Goal: Task Accomplishment & Management: Use online tool/utility

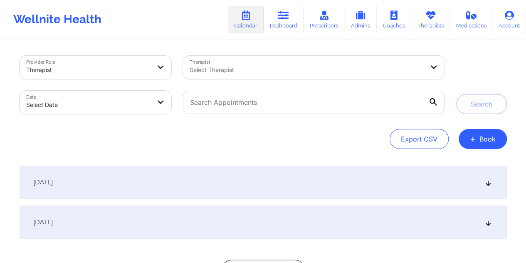
click at [123, 99] on body "Wellnite Health Calendar Dashboard Prescribers Admins Coaches Therapists Medica…" at bounding box center [263, 131] width 526 height 263
select select "2025-8"
select select "2025-9"
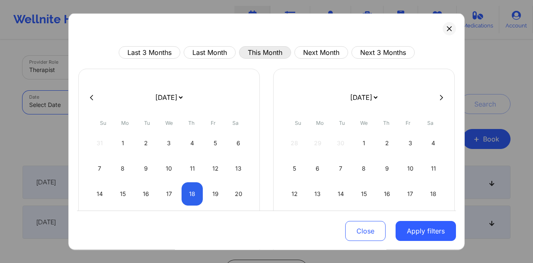
click at [260, 51] on button "This Month" at bounding box center [265, 52] width 52 height 12
select select "2025-8"
select select "2025-9"
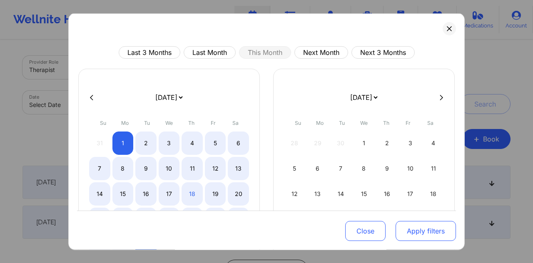
click at [431, 230] on button "Apply filters" at bounding box center [425, 231] width 60 height 20
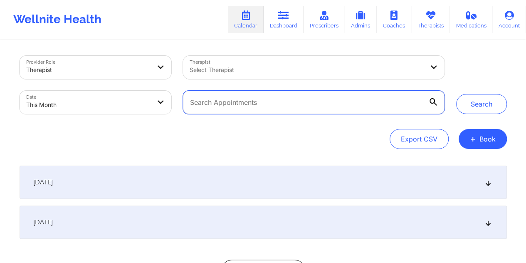
click at [243, 102] on input "text" at bounding box center [313, 102] width 261 height 23
paste input "[EMAIL_ADDRESS][DOMAIN_NAME]"
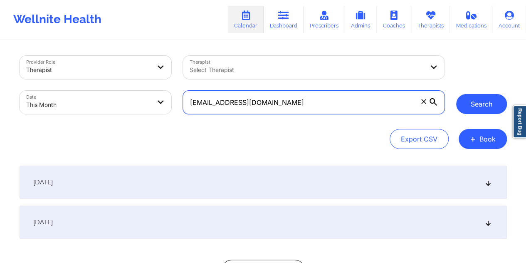
type input "[EMAIL_ADDRESS][DOMAIN_NAME]"
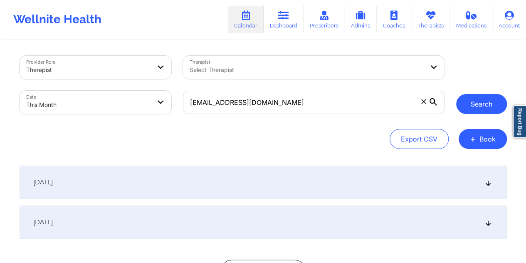
click at [474, 101] on button "Search" at bounding box center [481, 104] width 51 height 20
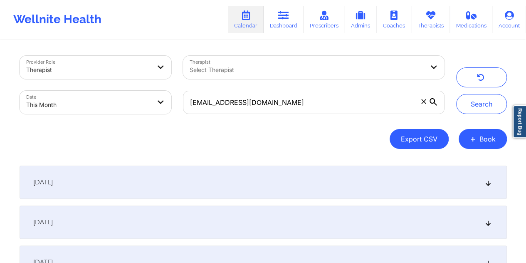
scroll to position [141, 0]
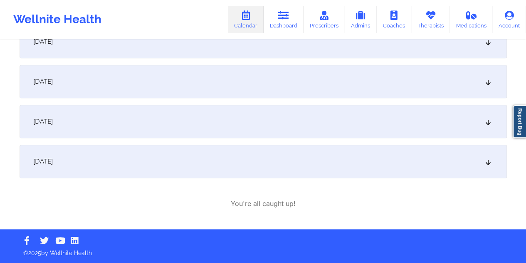
click at [289, 125] on div "[DATE]" at bounding box center [264, 121] width 488 height 33
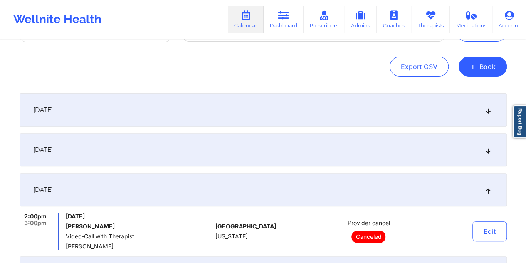
scroll to position [0, 0]
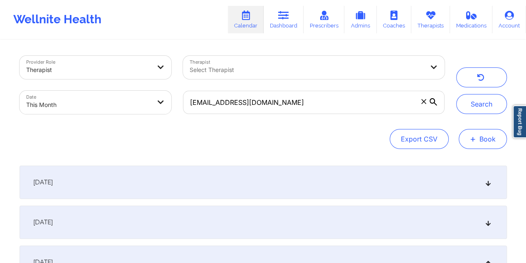
click at [476, 139] on span "+" at bounding box center [473, 138] width 6 height 5
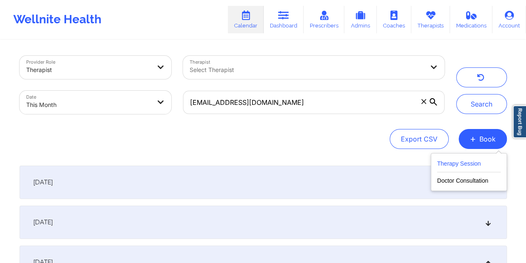
click at [459, 168] on button "Therapy Session" at bounding box center [469, 166] width 64 height 14
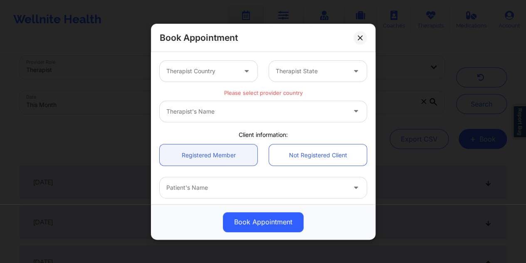
scroll to position [221, 0]
